Goal: Find specific page/section: Find specific page/section

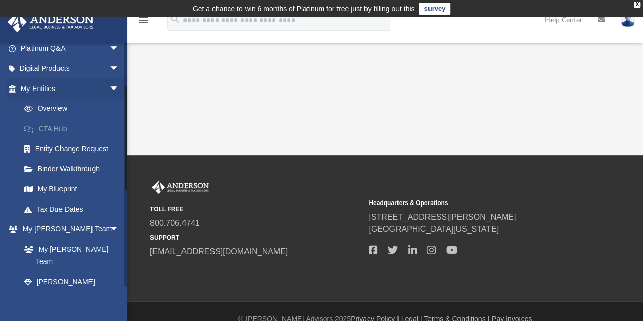
scroll to position [102, 0]
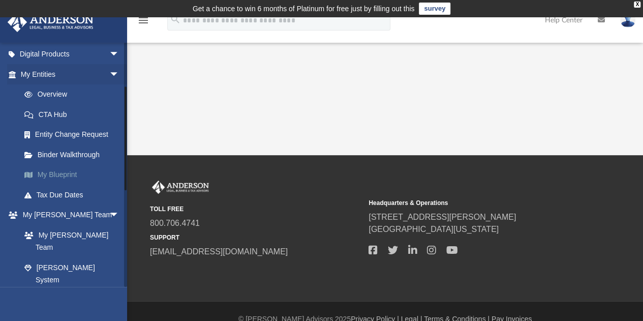
click at [59, 177] on link "My Blueprint" at bounding box center [74, 175] width 120 height 20
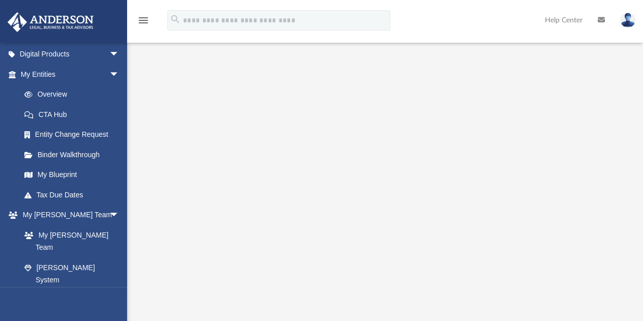
scroll to position [102, 0]
click at [50, 93] on link "Overview" at bounding box center [74, 94] width 120 height 20
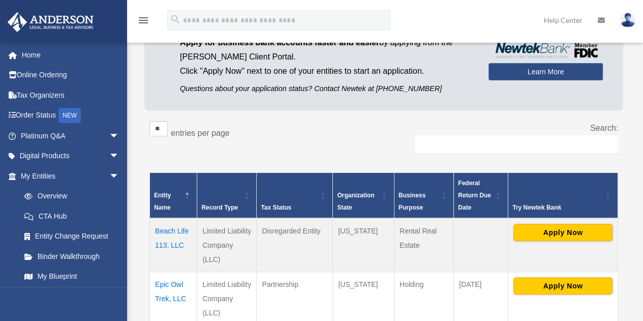
scroll to position [206, 0]
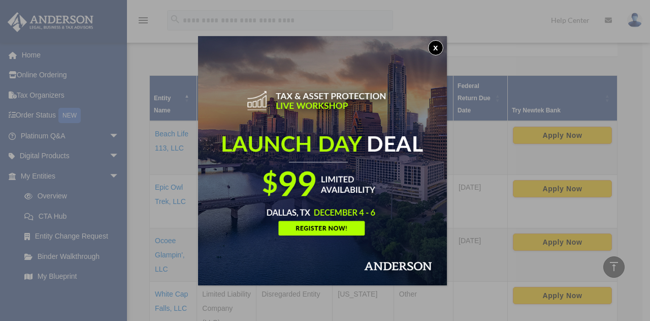
click at [439, 50] on button "x" at bounding box center [435, 47] width 15 height 15
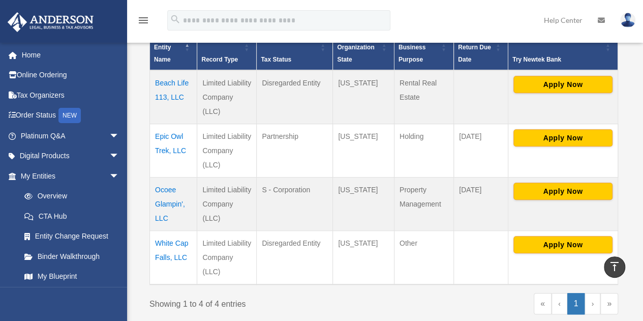
scroll to position [308, 0]
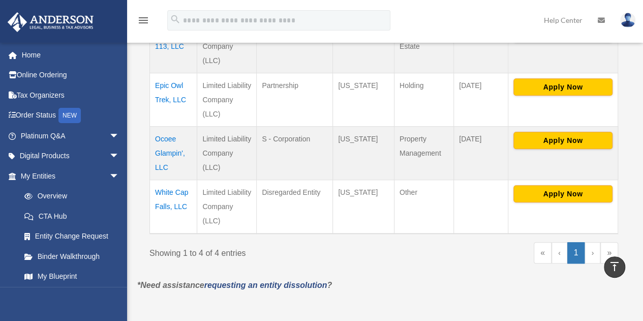
click at [163, 140] on td "Ocoee Glampin', LLC" at bounding box center [173, 152] width 47 height 53
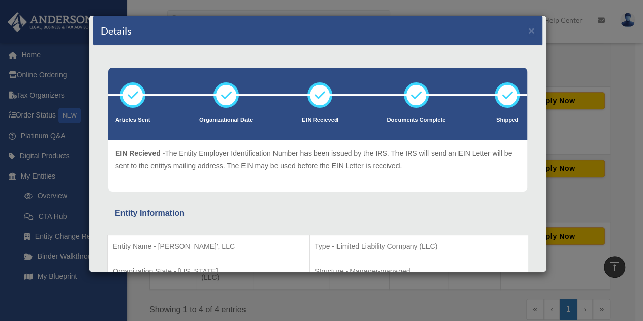
scroll to position [0, 0]
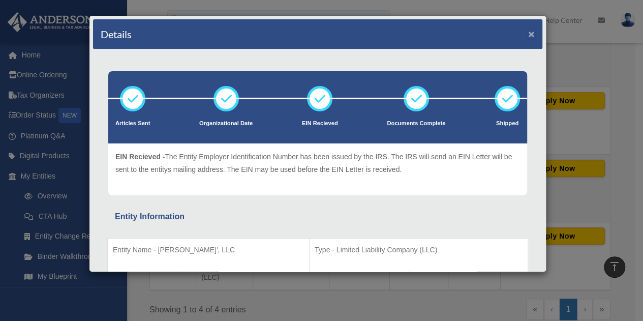
click at [528, 35] on button "×" at bounding box center [531, 33] width 7 height 11
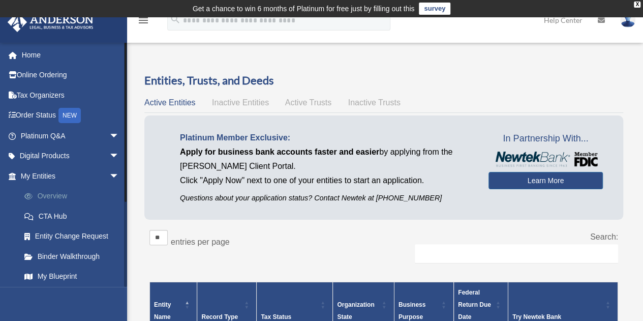
scroll to position [51, 0]
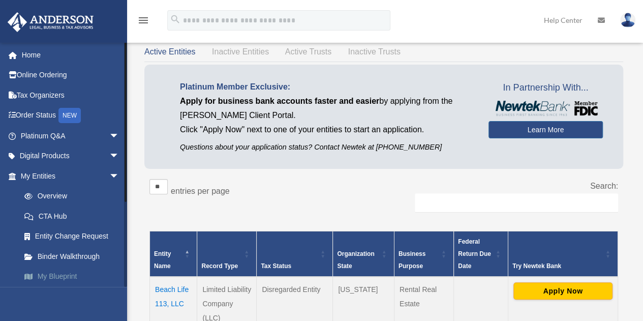
click at [58, 271] on link "My Blueprint" at bounding box center [74, 276] width 120 height 20
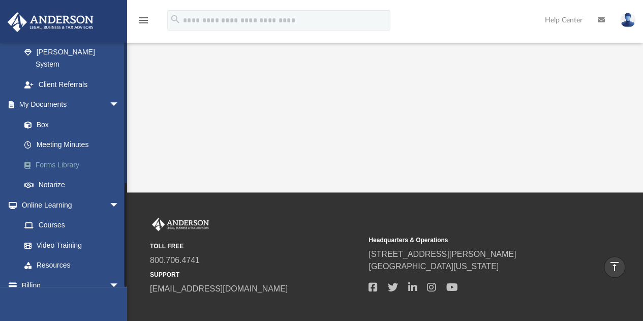
scroll to position [323, 0]
